Goal: Task Accomplishment & Management: Manage account settings

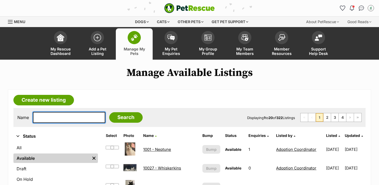
click at [49, 121] on input "text" at bounding box center [69, 117] width 72 height 11
type input "ror"
click at [109, 112] on input "Search" at bounding box center [125, 117] width 33 height 11
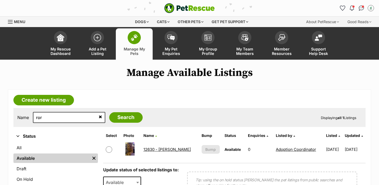
click at [157, 150] on link "12630 - Rory" at bounding box center [166, 149] width 47 height 5
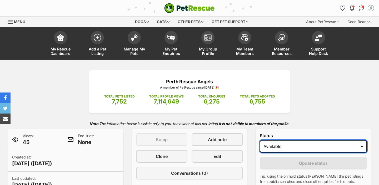
click at [290, 144] on select "Draft Available On hold Adopted" at bounding box center [312, 146] width 107 height 13
select select "rehomed"
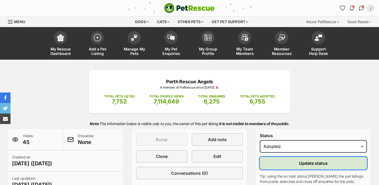
click at [280, 163] on button "Update status" at bounding box center [312, 163] width 107 height 13
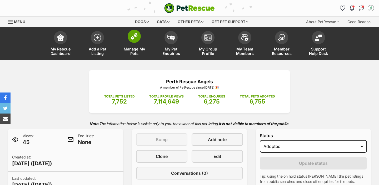
click at [139, 46] on link "Manage My Pets" at bounding box center [134, 43] width 37 height 31
